Goal: Task Accomplishment & Management: Use online tool/utility

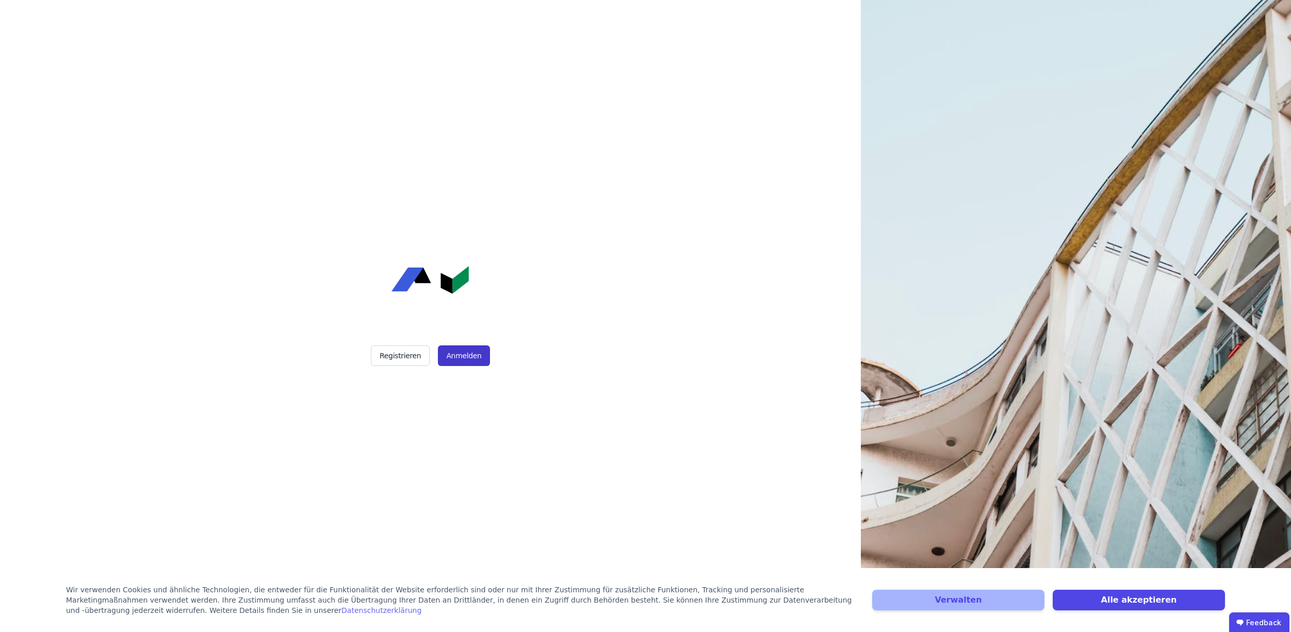
click at [468, 357] on button "Anmelden" at bounding box center [464, 355] width 52 height 21
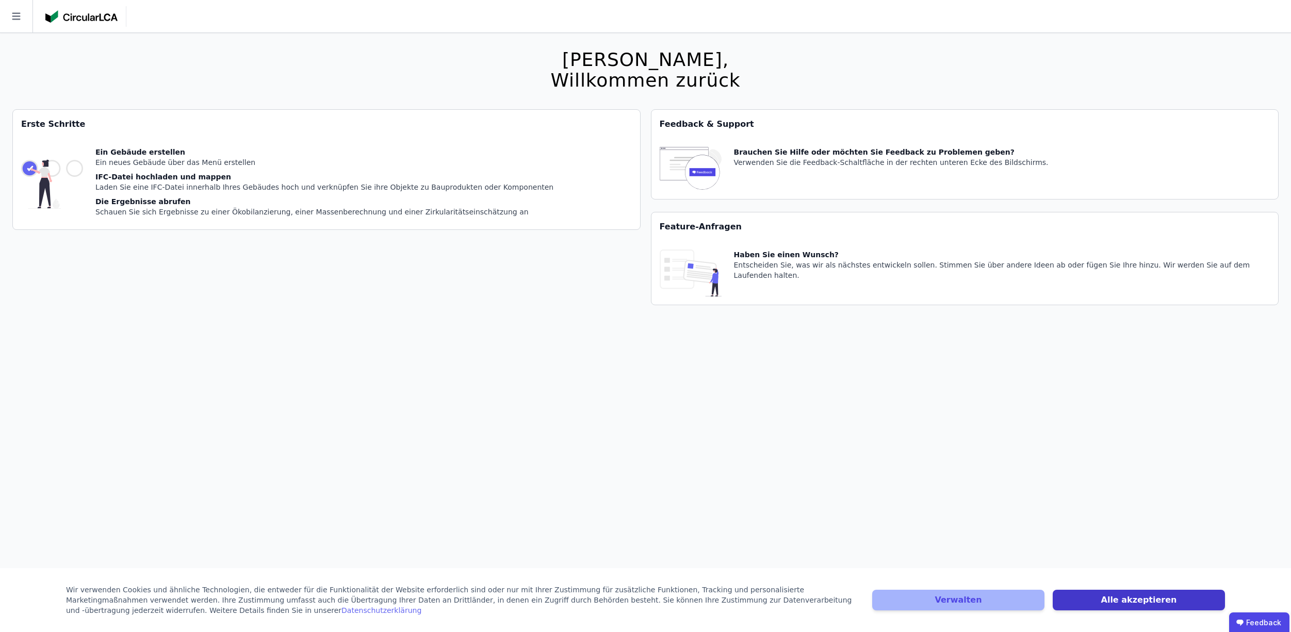
click at [1159, 603] on button "Alle akzeptieren" at bounding box center [1138, 600] width 172 height 21
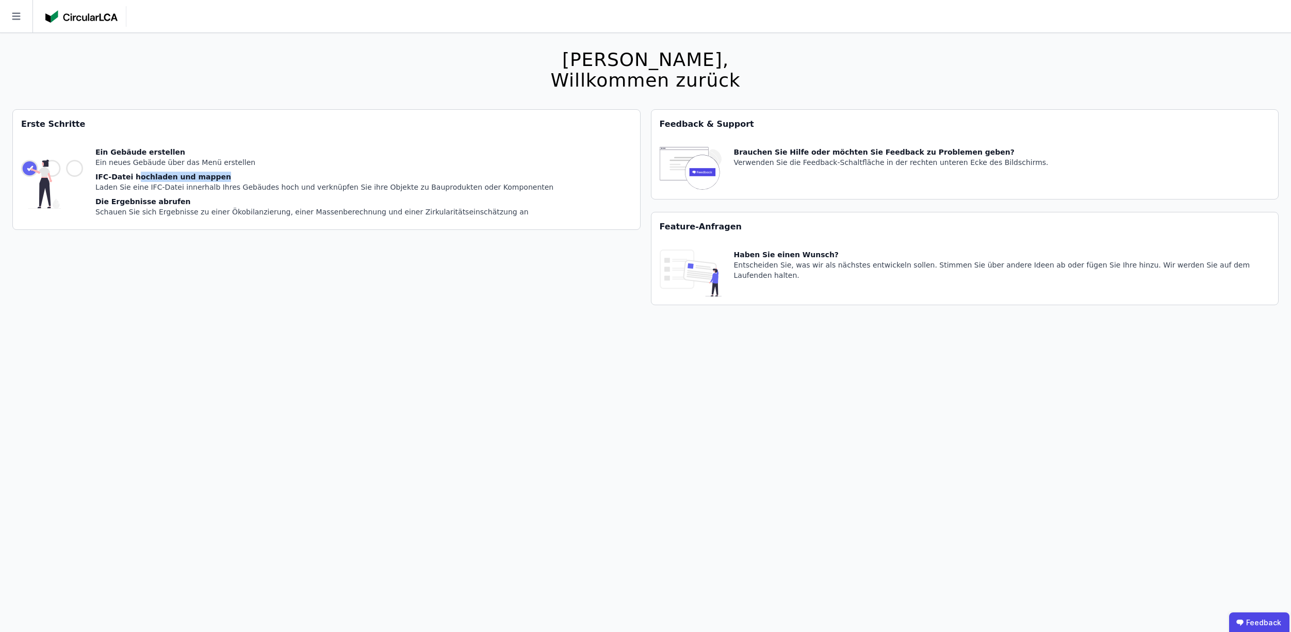
click at [136, 181] on div "IFC-Datei hochladen und mappen" at bounding box center [324, 177] width 458 height 10
drag, startPoint x: 585, startPoint y: 154, endPoint x: 592, endPoint y: 154, distance: 6.7
click at [592, 154] on div "Ein Gebäude erstellen Ein neues Gebäude über das Menü erstellen IFC-Datei hochl…" at bounding box center [326, 184] width 627 height 91
click at [774, 155] on div "Brauchen Sie Hilfe oder möchten Sie Feedback zu Problemen geben? Verwenden Sie …" at bounding box center [891, 169] width 315 height 44
click at [847, 318] on div "[PERSON_NAME], Willkommen zurück Sie verwenden derzeit eine Beta-Version. Es kö…" at bounding box center [645, 349] width 1266 height 632
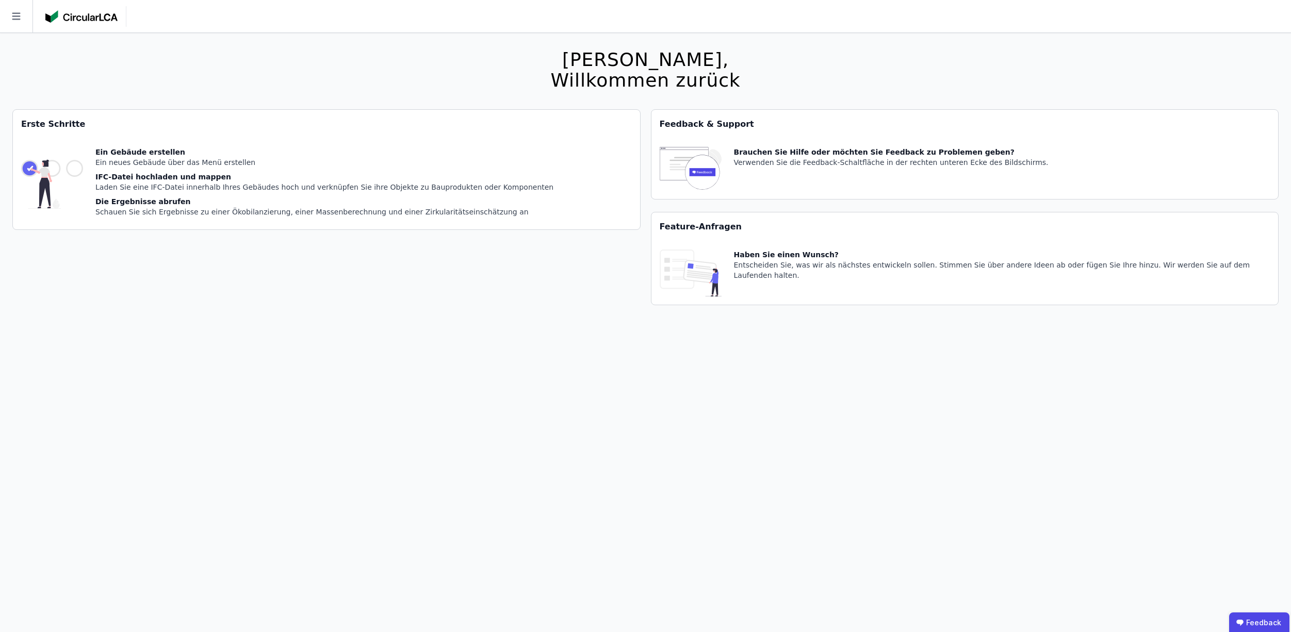
click at [775, 302] on div "Feedback & Support Brauchen Sie Hilfe oder möchten Sie Feedback zu Problemen ge…" at bounding box center [965, 213] width 628 height 208
drag, startPoint x: 715, startPoint y: 290, endPoint x: 703, endPoint y: 289, distance: 12.4
click at [715, 290] on img at bounding box center [690, 273] width 62 height 47
drag, startPoint x: 501, startPoint y: 212, endPoint x: 488, endPoint y: 199, distance: 18.6
click at [500, 208] on div "Ein Gebäude erstellen Ein neues Gebäude über das Menü erstellen IFC-Datei hochl…" at bounding box center [324, 184] width 458 height 74
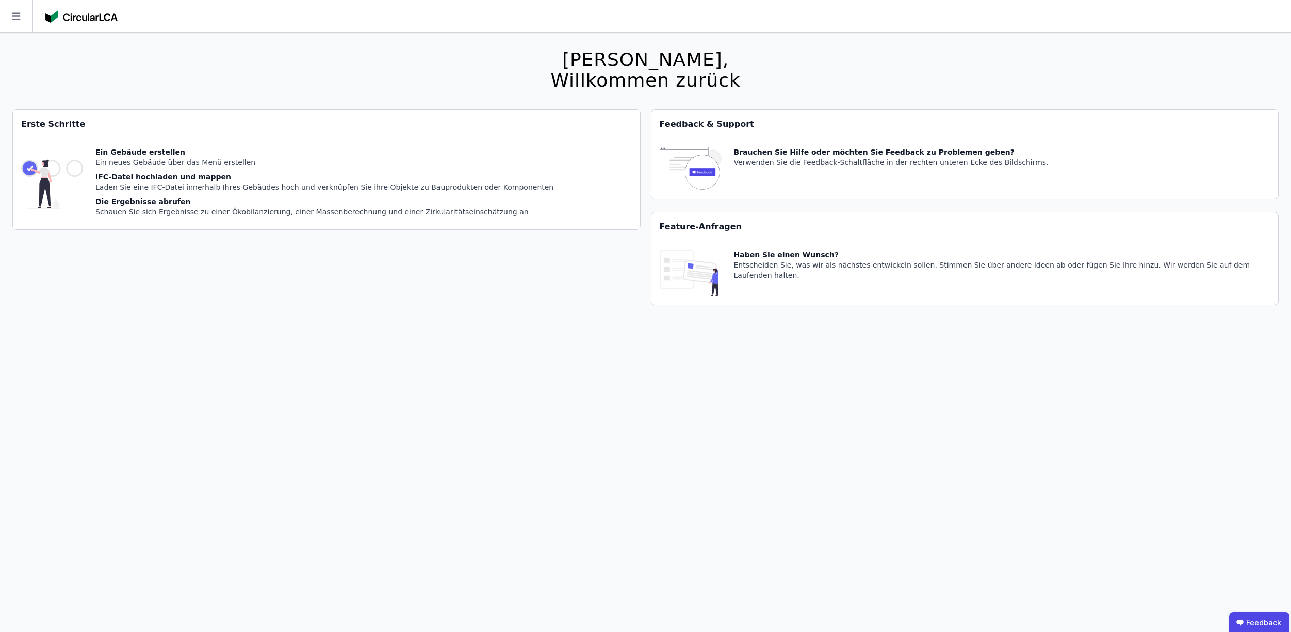
click at [400, 190] on div "Ein Gebäude erstellen Ein neues Gebäude über das Menü erstellen IFC-Datei hochl…" at bounding box center [324, 184] width 458 height 74
click at [60, 19] on img at bounding box center [81, 16] width 72 height 12
click at [19, 23] on icon at bounding box center [16, 16] width 32 height 32
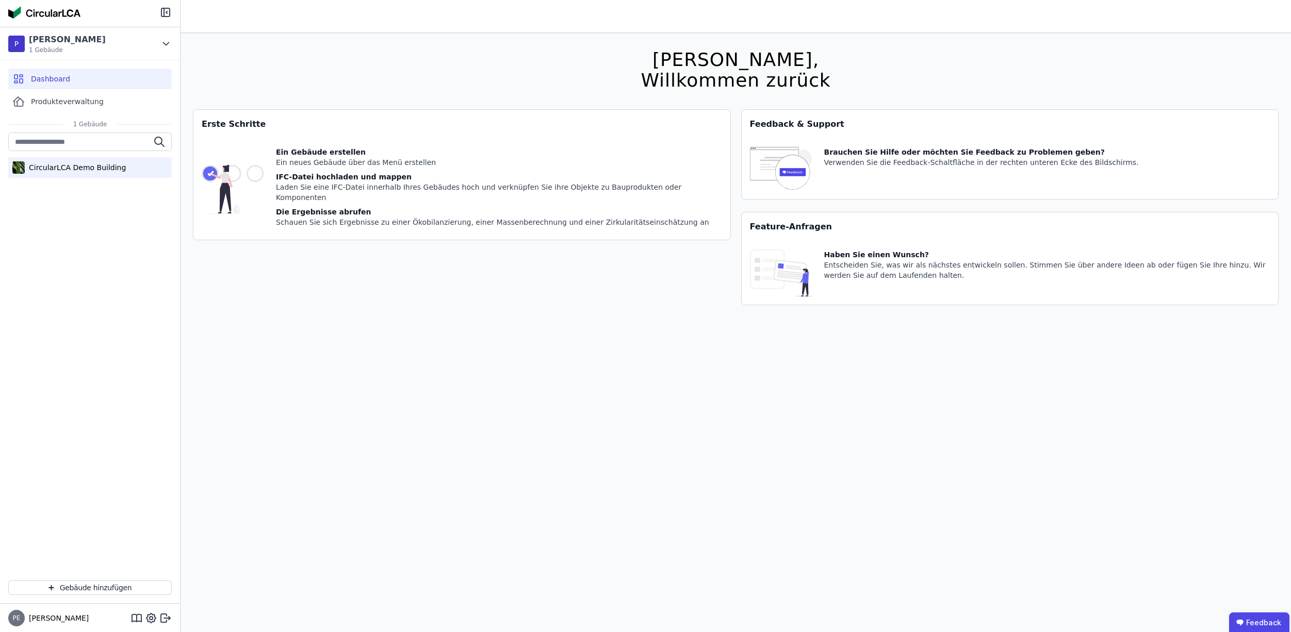
click at [67, 171] on div "CircularLCA Demo Building" at bounding box center [75, 167] width 101 height 10
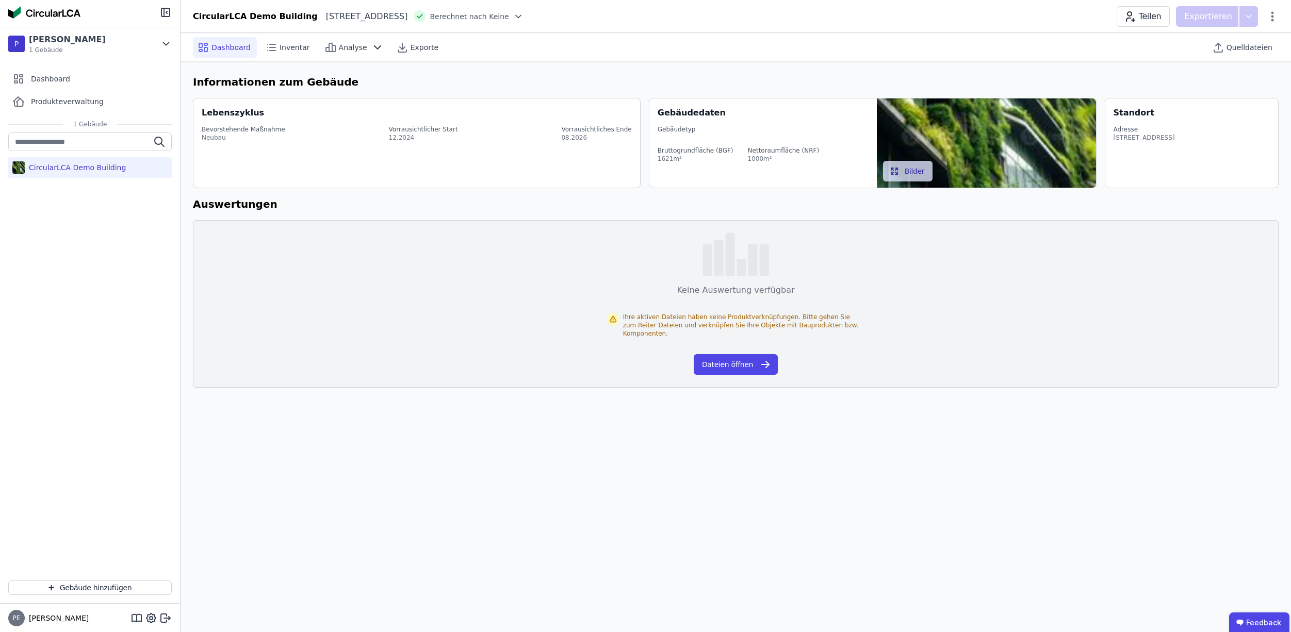
click at [227, 53] on div "Dashboard" at bounding box center [225, 47] width 64 height 21
click at [356, 130] on div "Bevorstehende Maßnahme Neubau Vorrausichtlicher Start 12.2024 Vorrausichtliches…" at bounding box center [418, 133] width 432 height 29
click at [510, 131] on div "Bevorstehende Maßnahme Neubau Vorrausichtlicher Start 12.2024 Vorrausichtliches…" at bounding box center [418, 133] width 432 height 29
click at [650, 128] on div "Gebäudedaten Gebäudetyp Bruttogrundfläche (BGF) 1621m² Nettoraumfläche (NRF) 10…" at bounding box center [873, 143] width 448 height 90
click at [714, 114] on div "Gebäudedaten" at bounding box center [766, 113] width 219 height 12
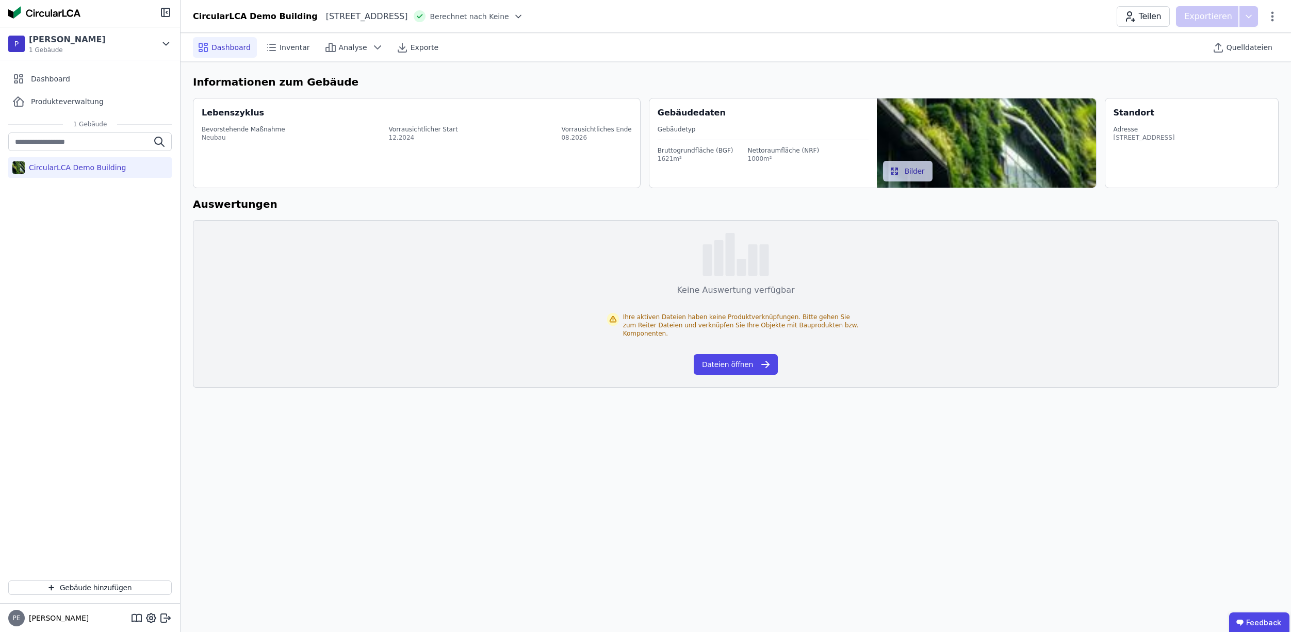
click at [769, 149] on div "Nettoraumfläche (NRF)" at bounding box center [784, 150] width 72 height 8
click at [917, 176] on button "Bilder" at bounding box center [908, 171] width 50 height 21
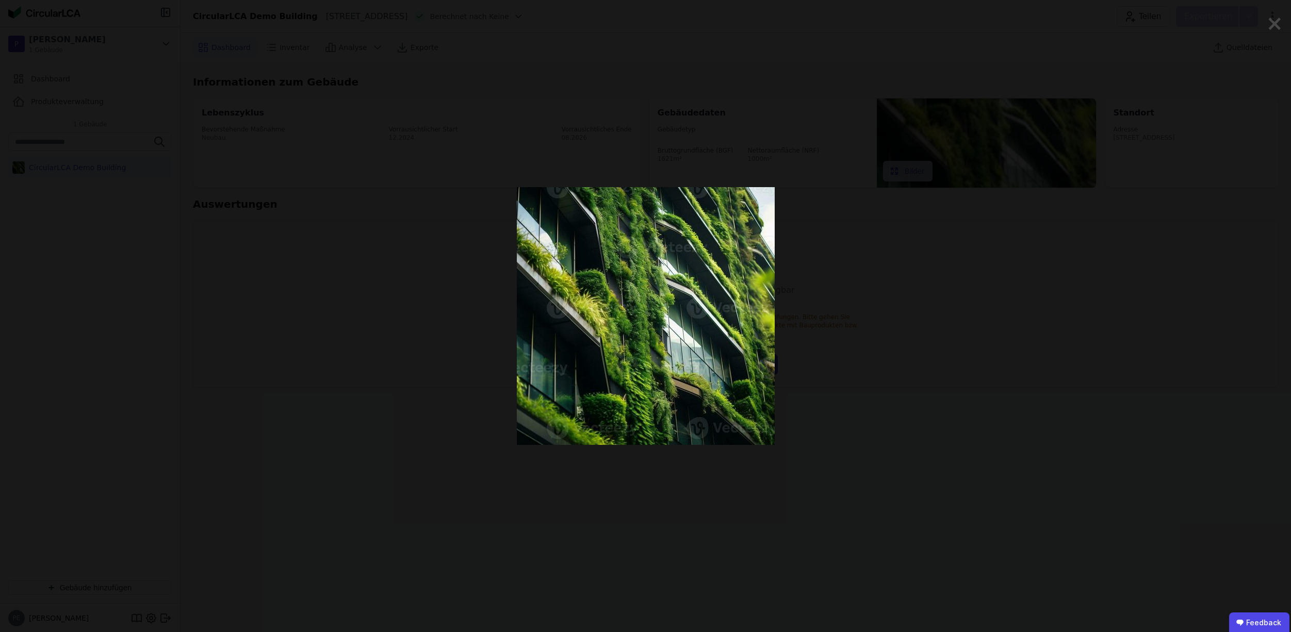
drag, startPoint x: 726, startPoint y: 284, endPoint x: 856, endPoint y: 310, distance: 132.5
click at [727, 285] on img at bounding box center [646, 316] width 258 height 258
click at [1278, 23] on span "×" at bounding box center [1274, 23] width 18 height 31
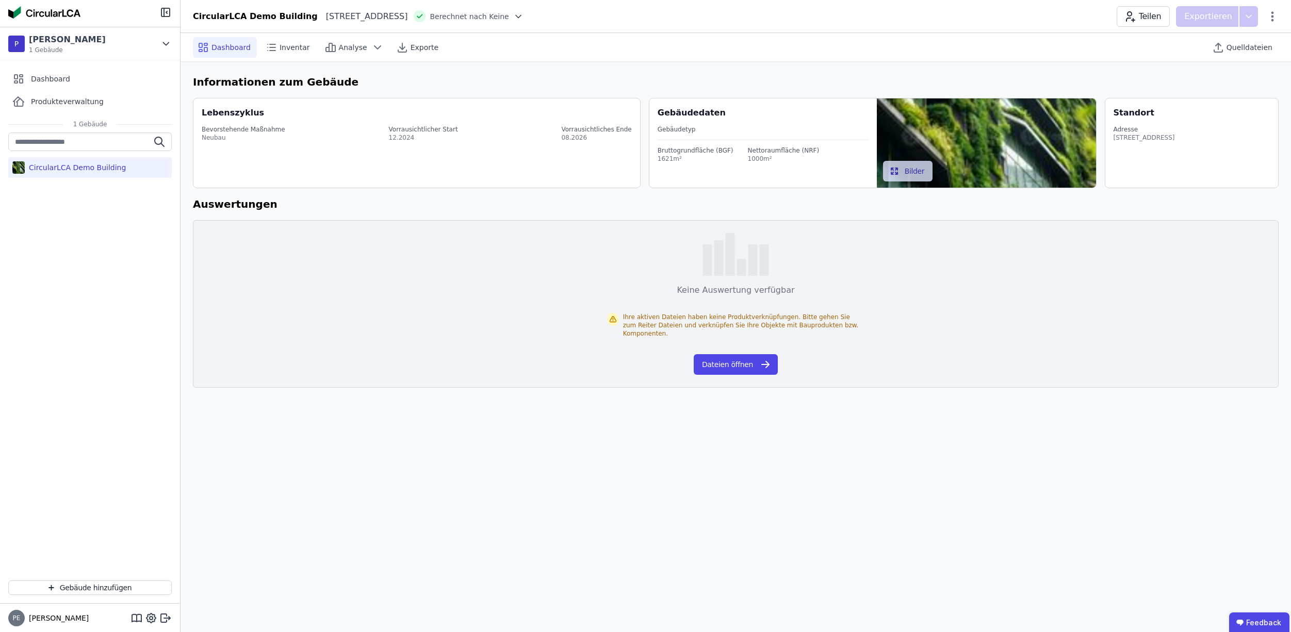
click at [1175, 125] on div "Adresse" at bounding box center [1143, 129] width 61 height 8
click at [1030, 153] on img at bounding box center [986, 142] width 219 height 89
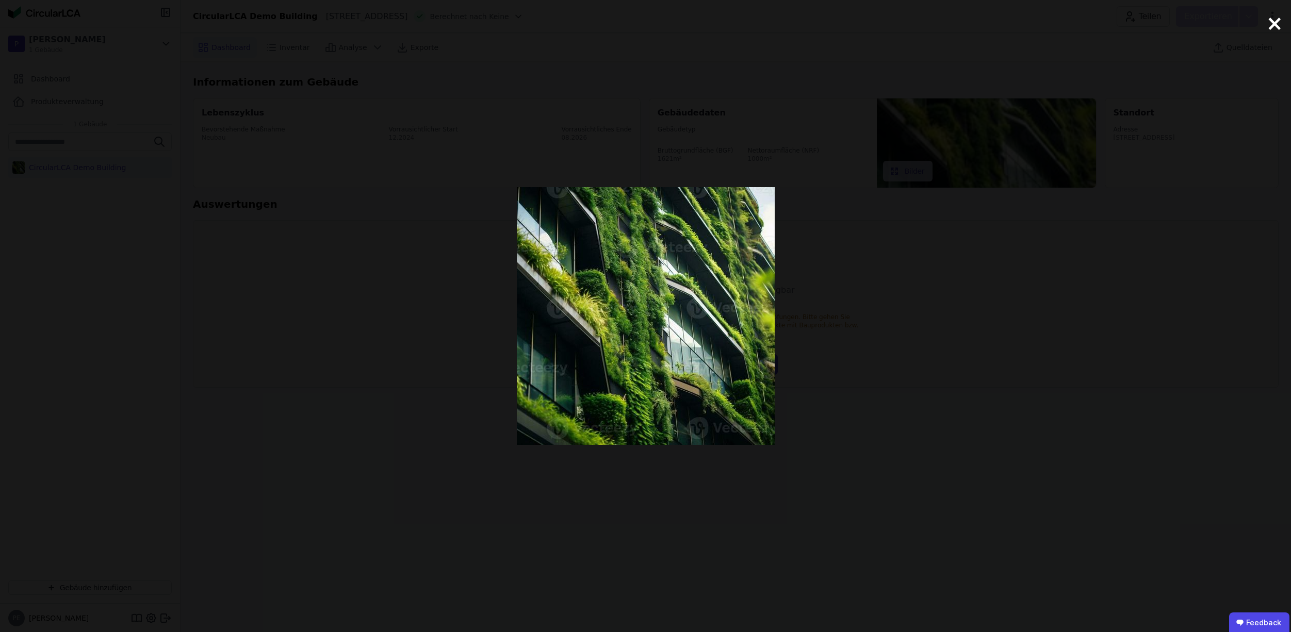
click at [1271, 27] on span "×" at bounding box center [1274, 23] width 18 height 31
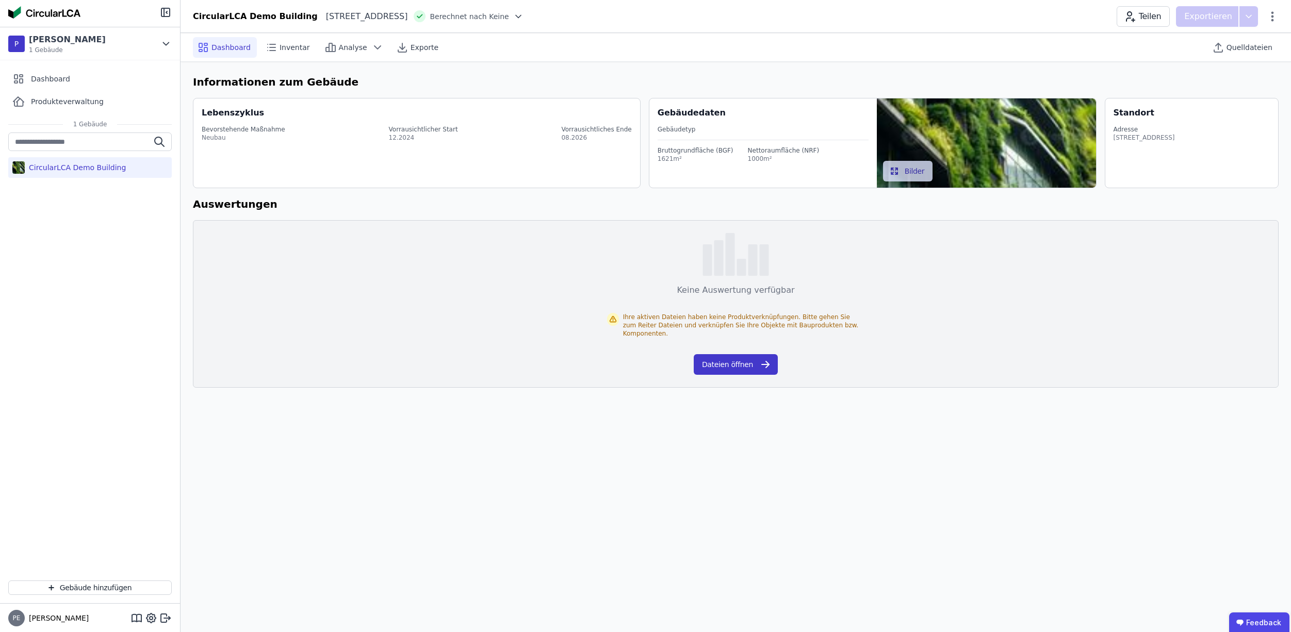
click at [713, 365] on button "Dateien öffnen" at bounding box center [736, 364] width 84 height 21
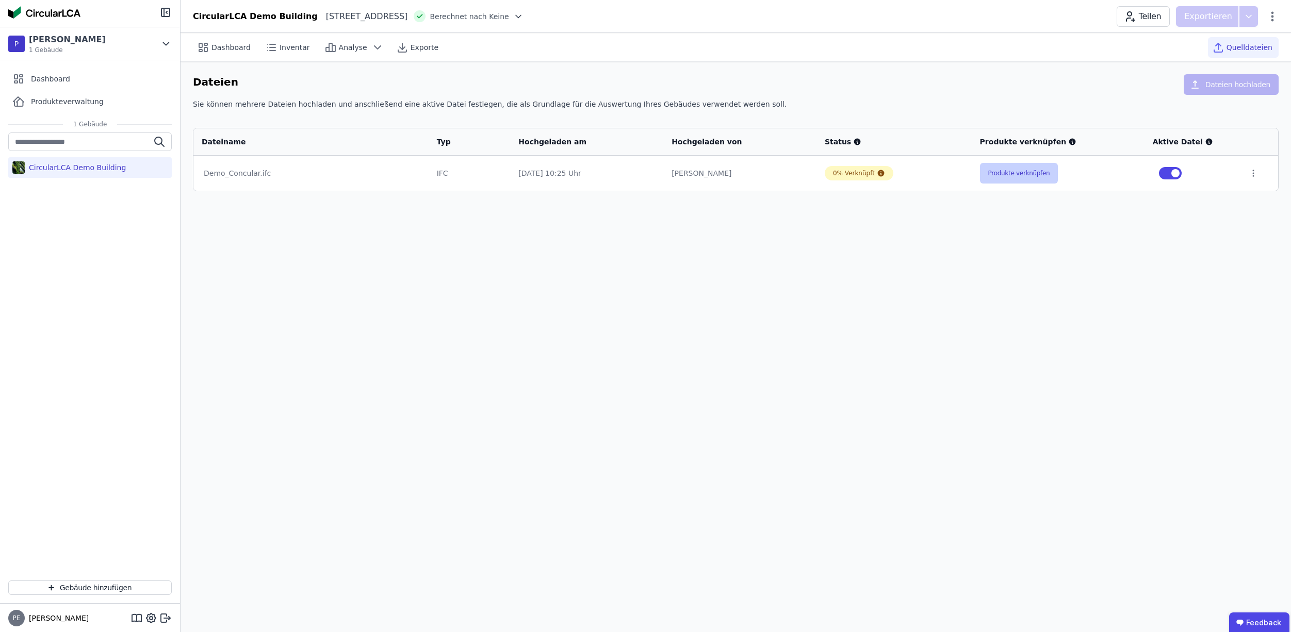
click at [1012, 172] on button "Produkte verknüpfen" at bounding box center [1019, 173] width 78 height 21
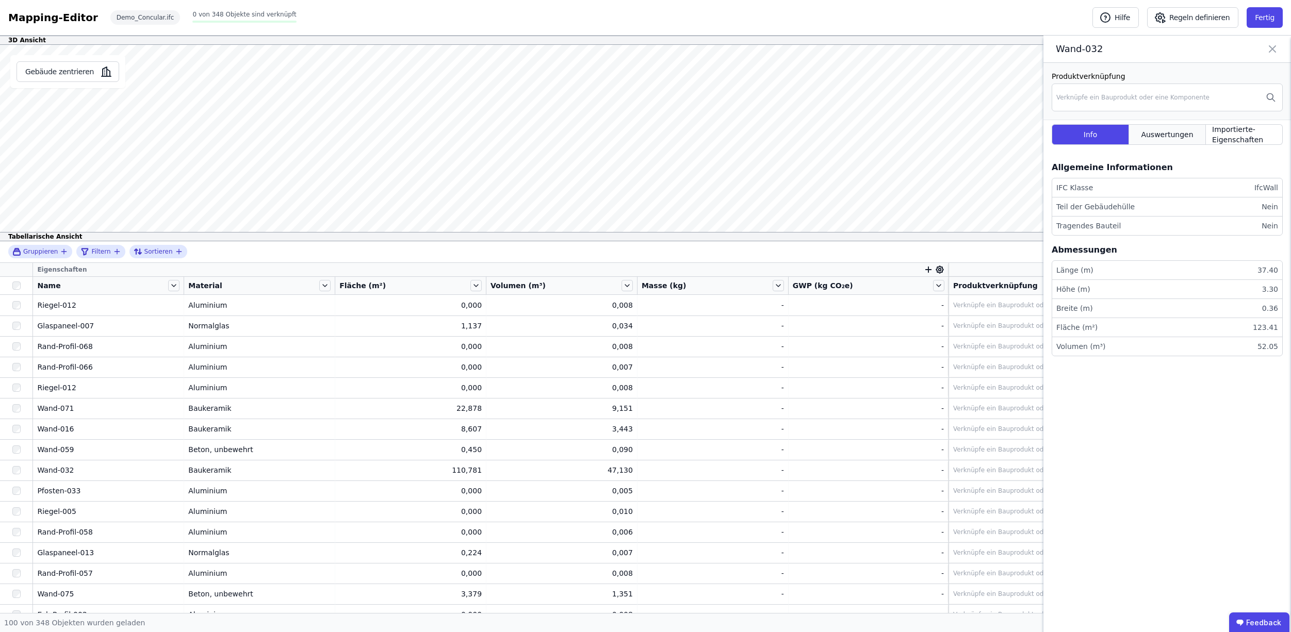
click at [1176, 137] on span "Auswertungen" at bounding box center [1167, 134] width 52 height 10
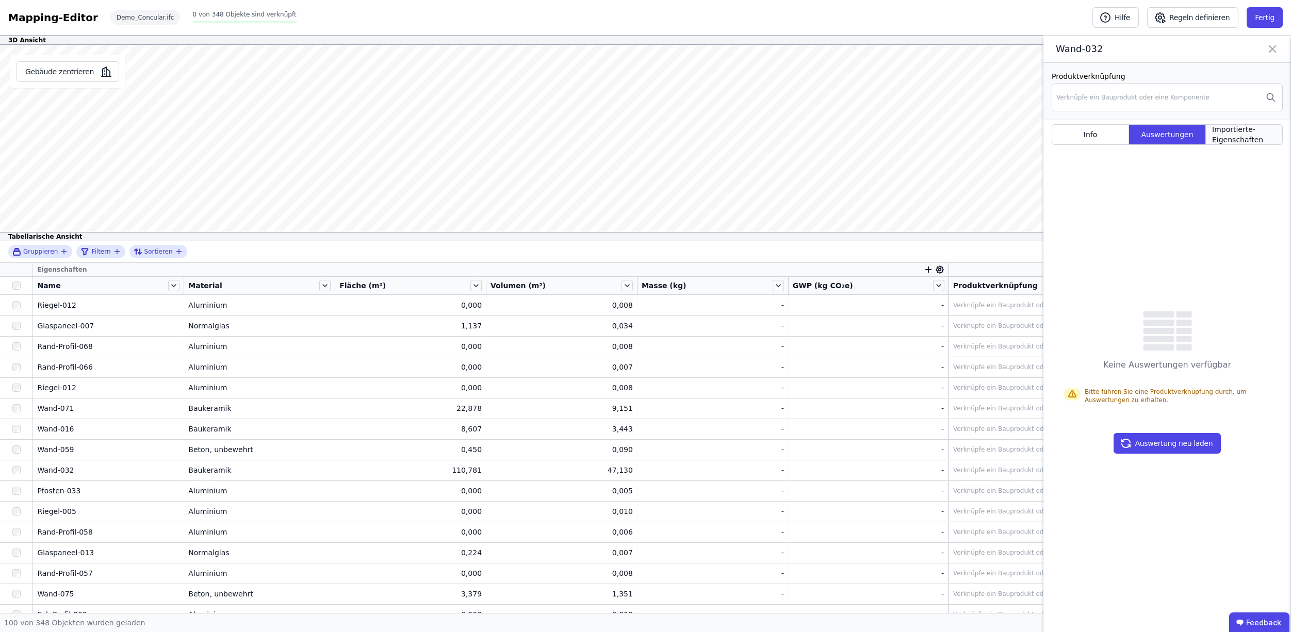
click at [1250, 134] on span "Importierte-Eigenschaften" at bounding box center [1244, 134] width 64 height 21
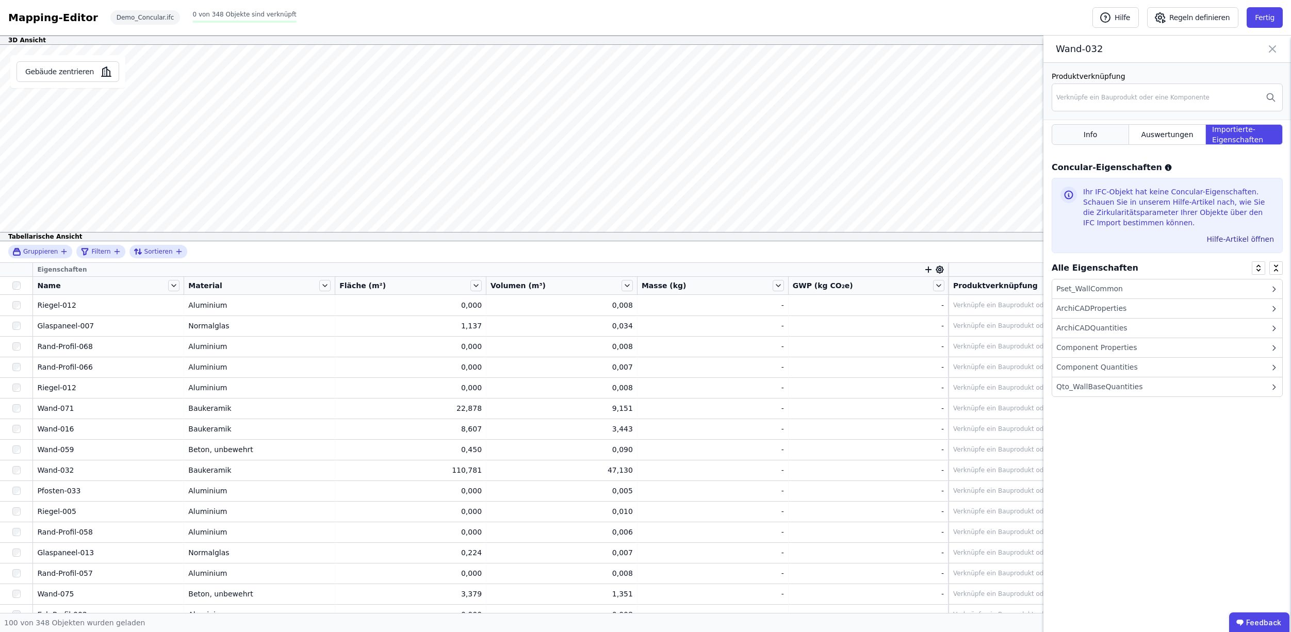
click at [1103, 136] on div "Info" at bounding box center [1089, 134] width 77 height 21
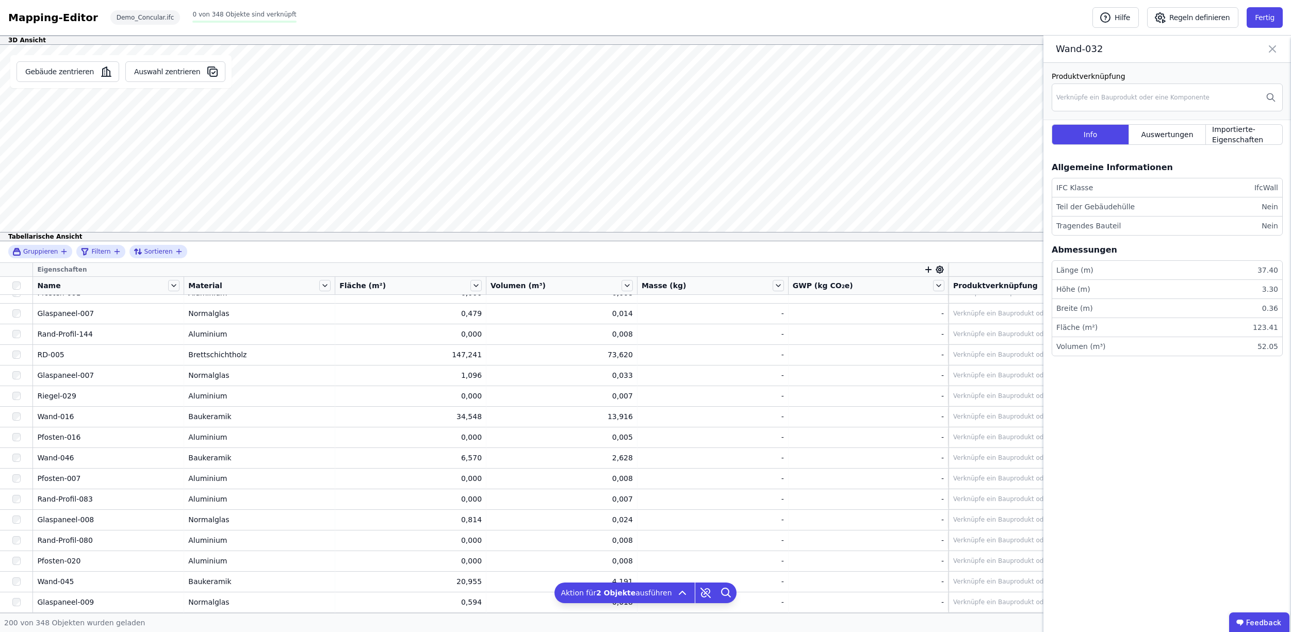
scroll to position [3521, 0]
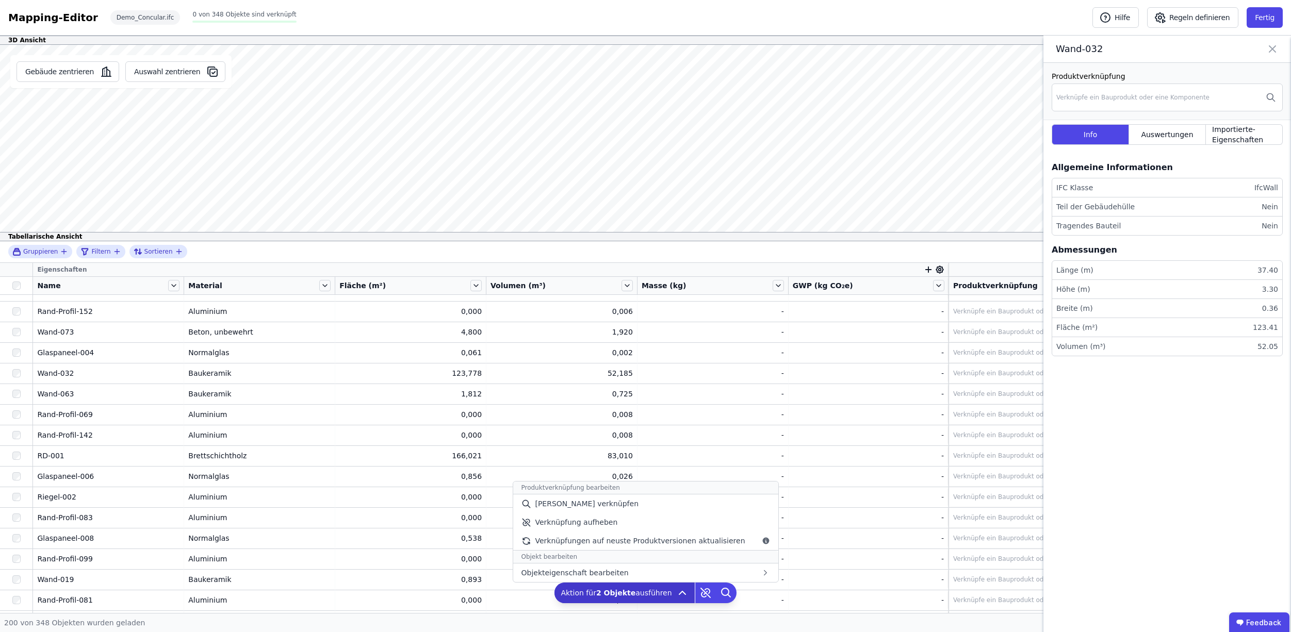
click at [617, 594] on b "2 Objekte" at bounding box center [615, 593] width 39 height 8
click at [572, 503] on span "[PERSON_NAME] verknüpfen" at bounding box center [587, 504] width 104 height 10
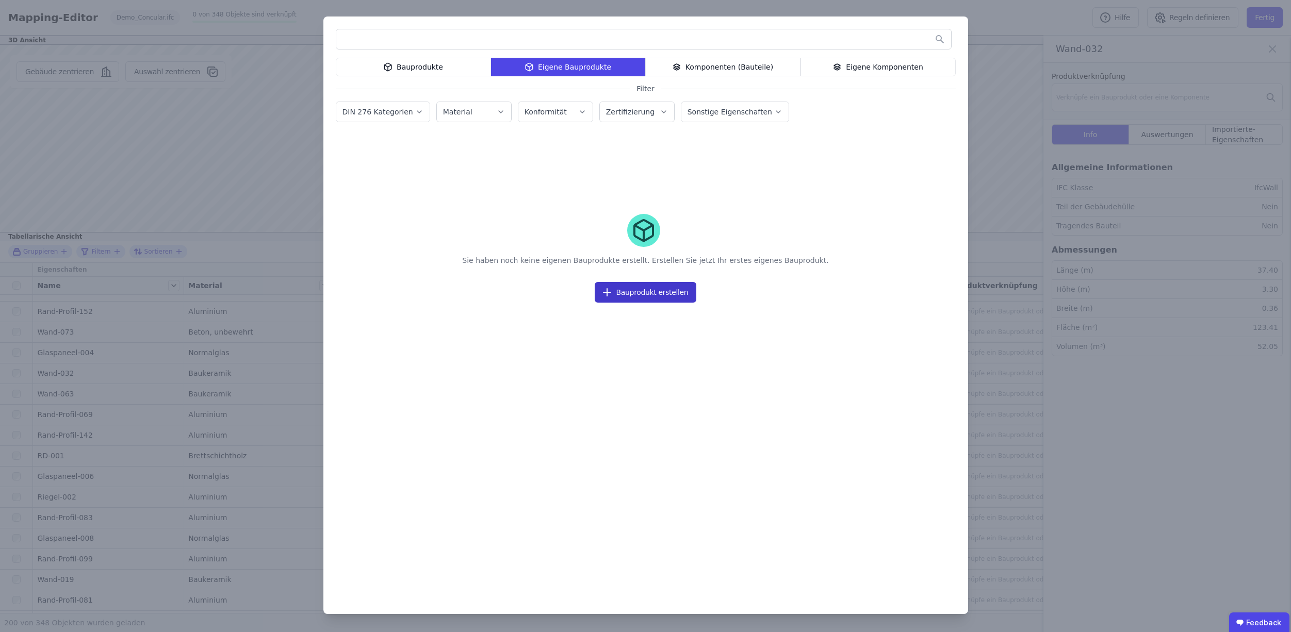
click at [675, 291] on button "Bauprodukt erstellen" at bounding box center [646, 292] width 102 height 21
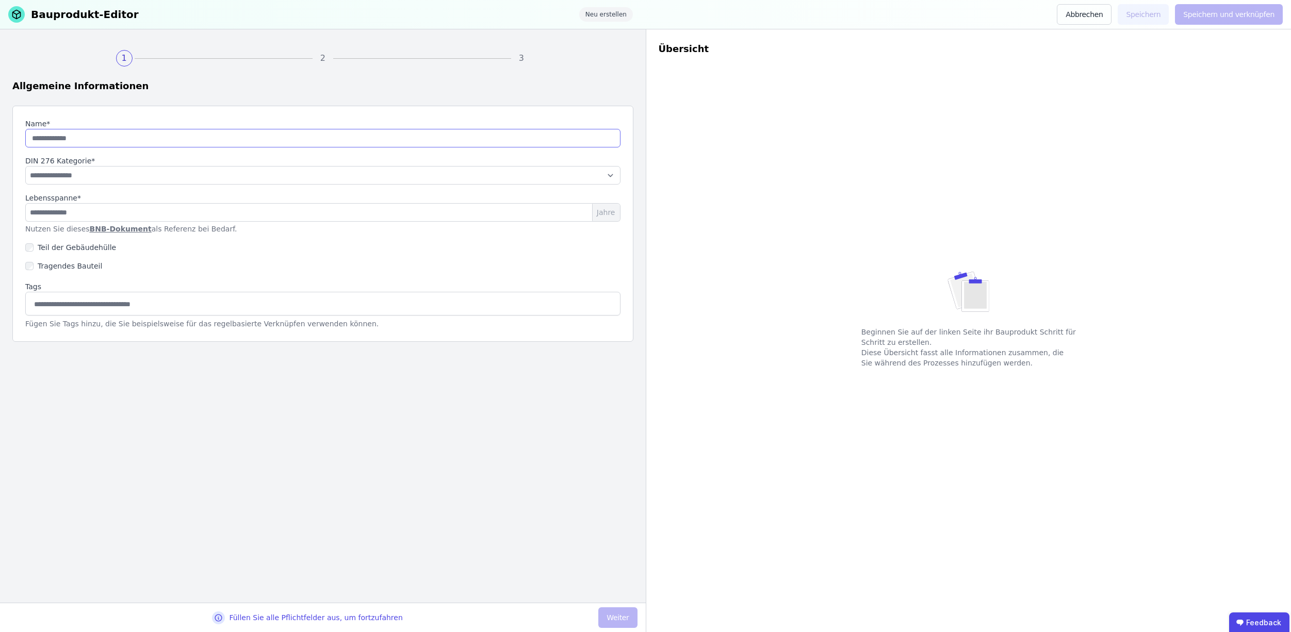
click at [69, 133] on input "string" at bounding box center [322, 138] width 595 height 19
click at [92, 202] on div "Lebensspanne*" at bounding box center [322, 198] width 595 height 10
click at [106, 228] on link "BNB-Dokument" at bounding box center [121, 229] width 62 height 8
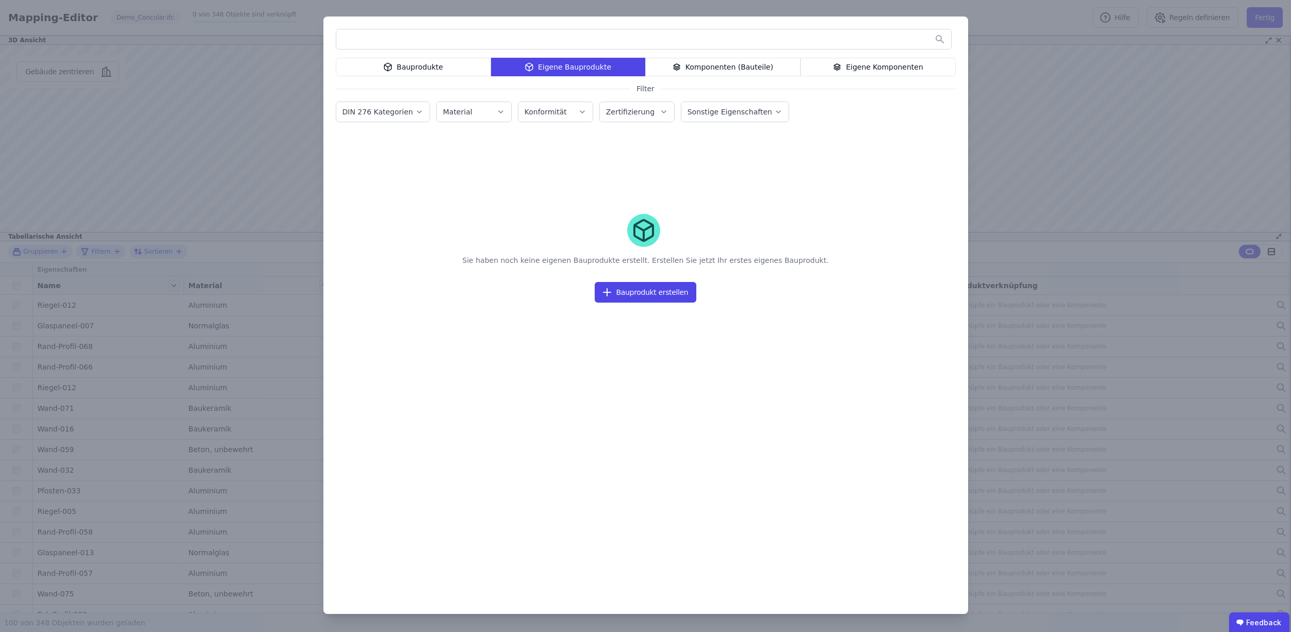
click at [1015, 72] on div "Bauprodukte Eigene Bauprodukte Komponenten (Bauteile) Eigene Komponenten Filter…" at bounding box center [645, 316] width 1291 height 632
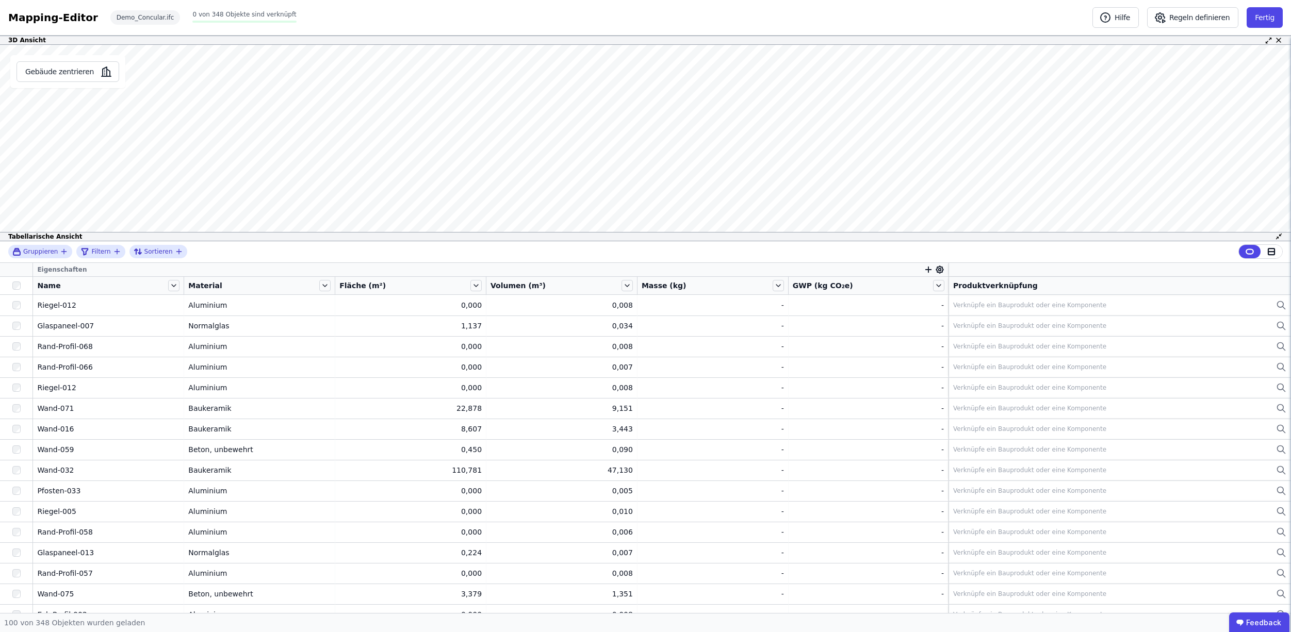
click at [614, 240] on div "3D Ansicht Gebäude zentrieren Wand-032 Produktverknüpfung Verknüpfe ein Bauprod…" at bounding box center [645, 325] width 1291 height 578
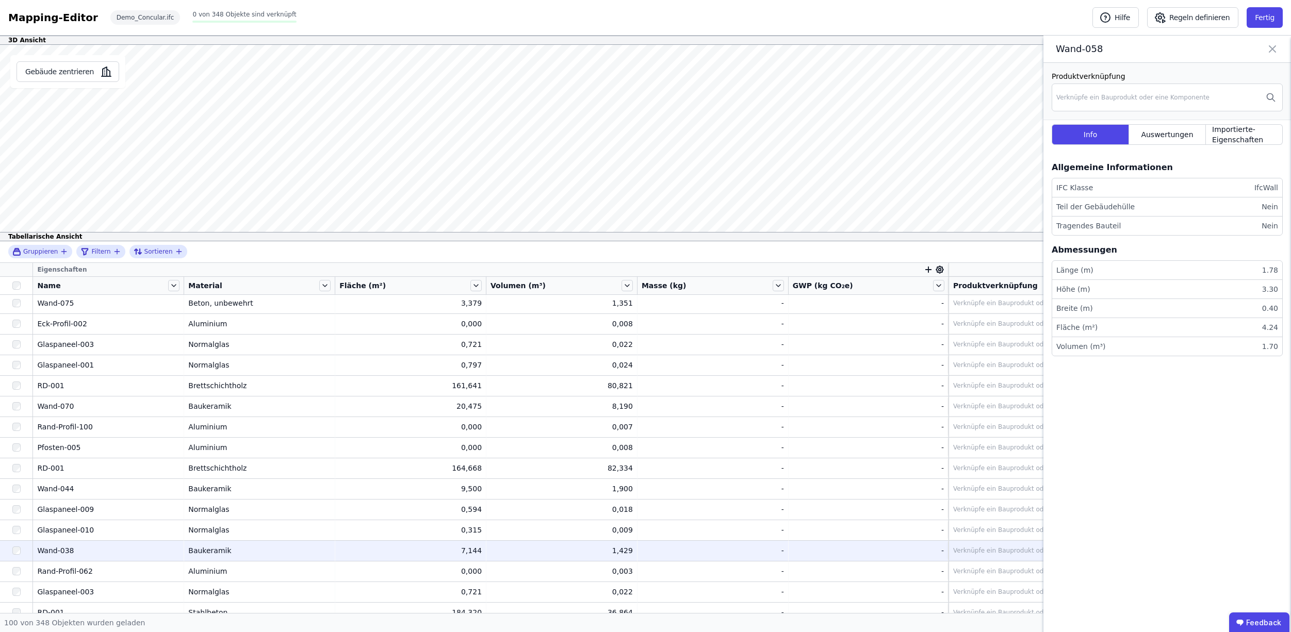
scroll to position [454, 0]
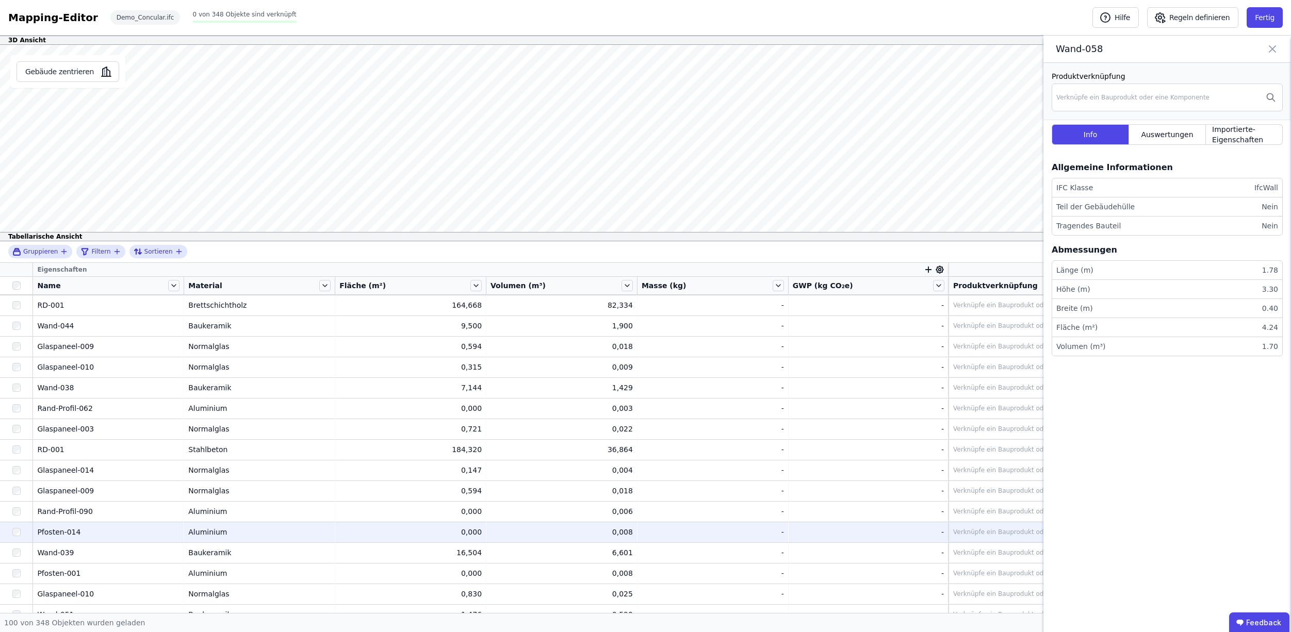
click at [50, 532] on div "Pfosten-014" at bounding box center [108, 532] width 142 height 10
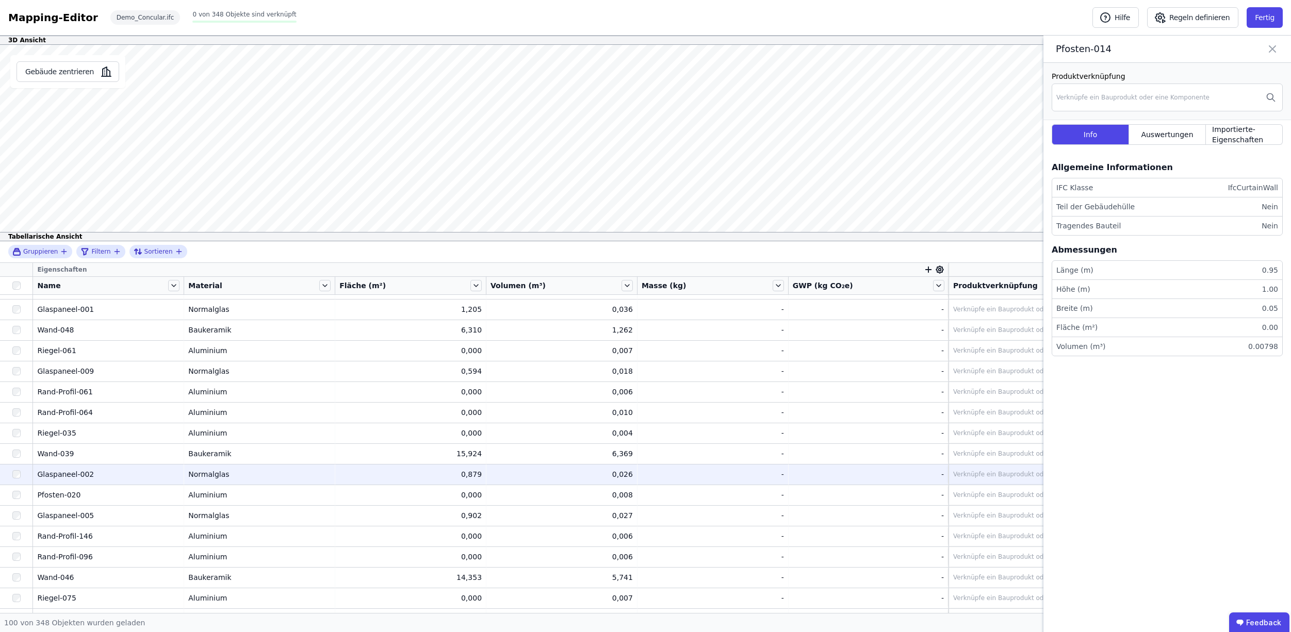
click at [208, 479] on div "Normalglas" at bounding box center [259, 474] width 142 height 10
click at [813, 267] on div "Eigenschaften" at bounding box center [490, 269] width 915 height 13
click at [970, 475] on div "Verknüpfe ein Bauprodukt oder eine Komponente" at bounding box center [1029, 472] width 153 height 8
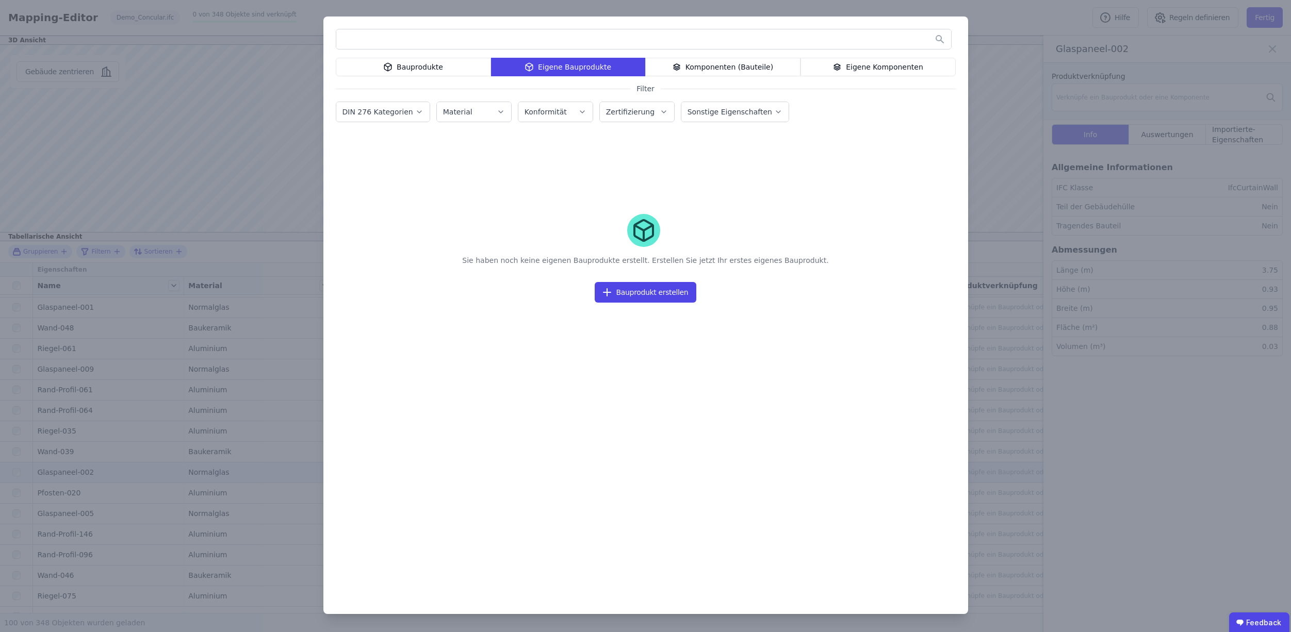
click at [436, 72] on div "Bauprodukte" at bounding box center [413, 67] width 155 height 19
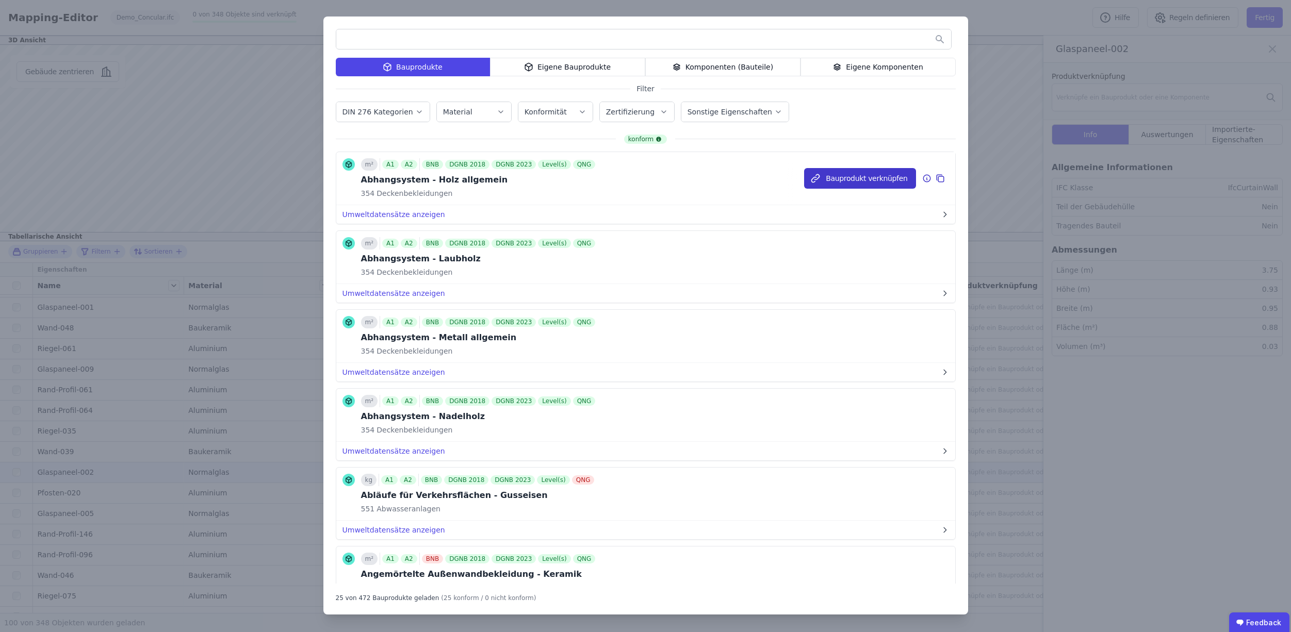
click at [835, 179] on button "Bauprodukt verknüpfen" at bounding box center [859, 178] width 111 height 21
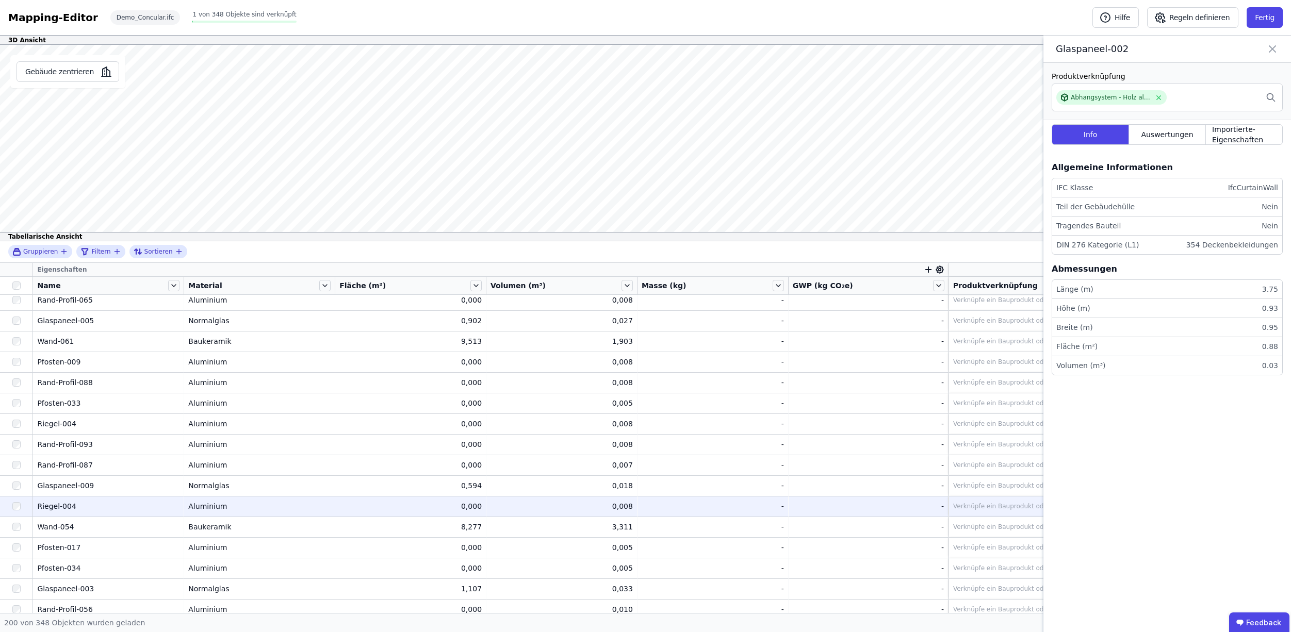
scroll to position [3255, 0]
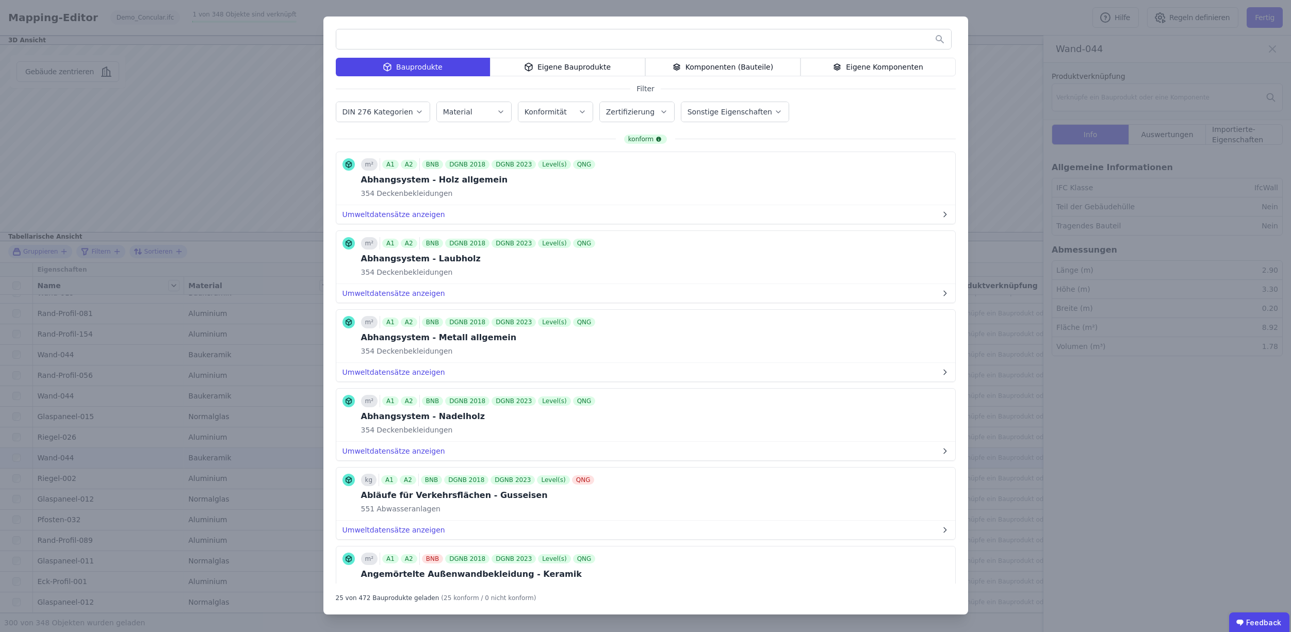
scroll to position [620, 0]
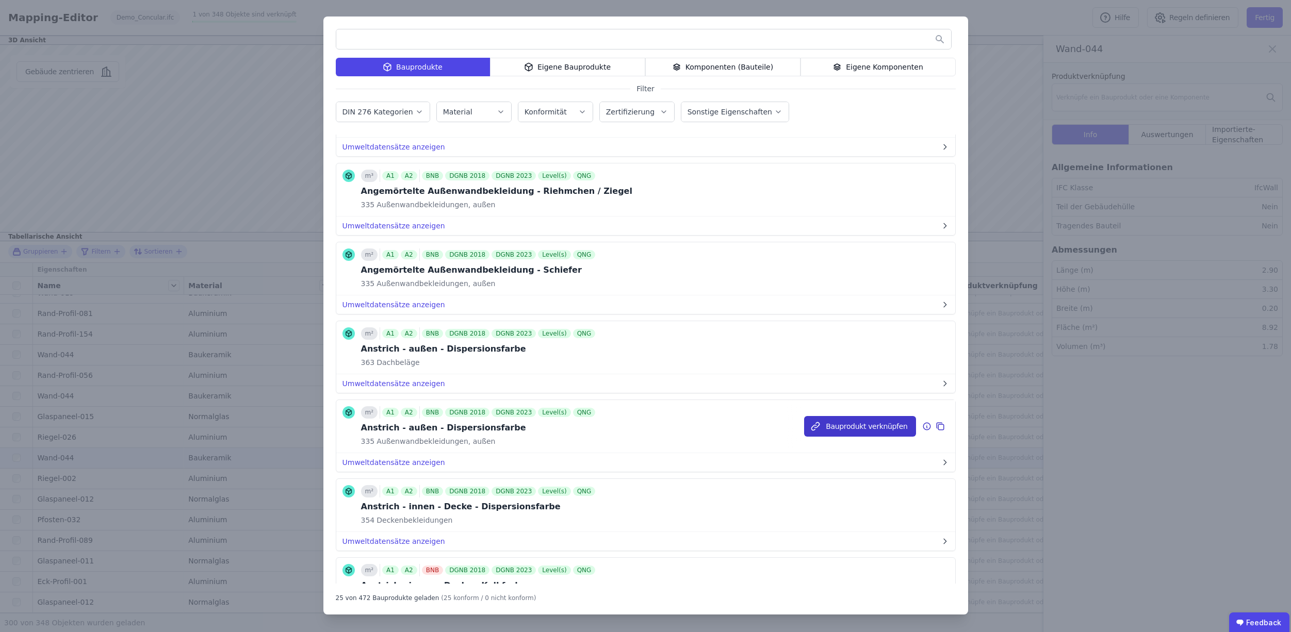
click at [870, 431] on button "Bauprodukt verknüpfen" at bounding box center [859, 426] width 111 height 21
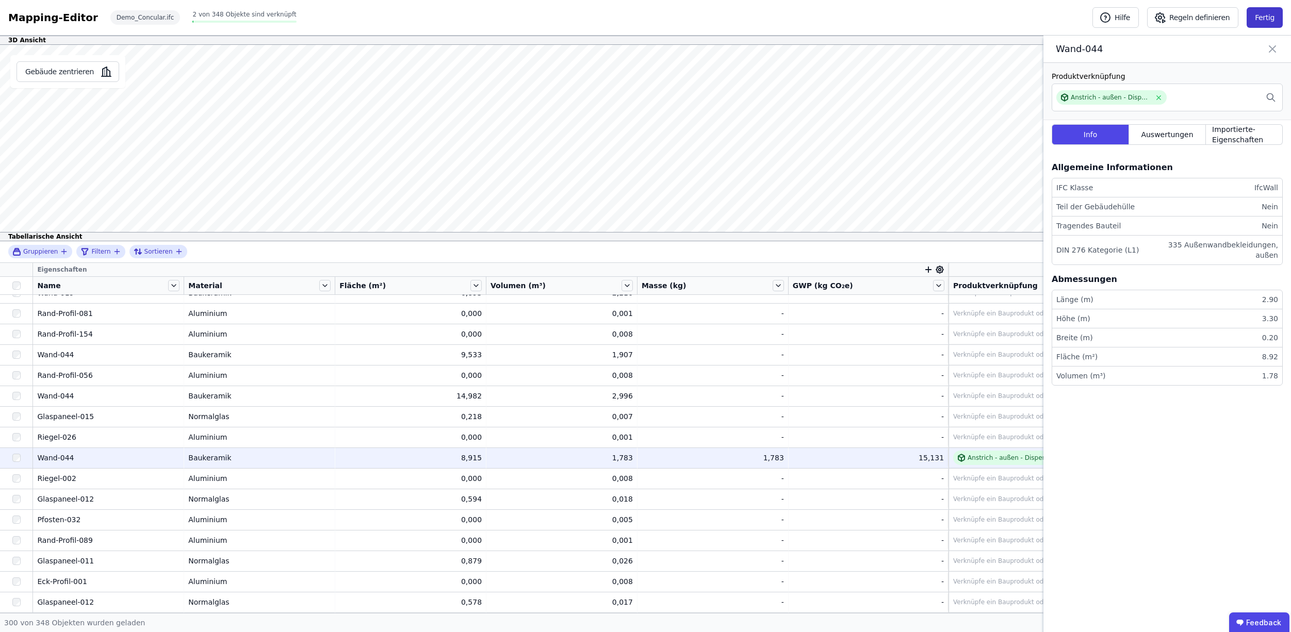
click at [1257, 20] on button "Fertig" at bounding box center [1264, 17] width 36 height 21
